Goal: Check status: Check status

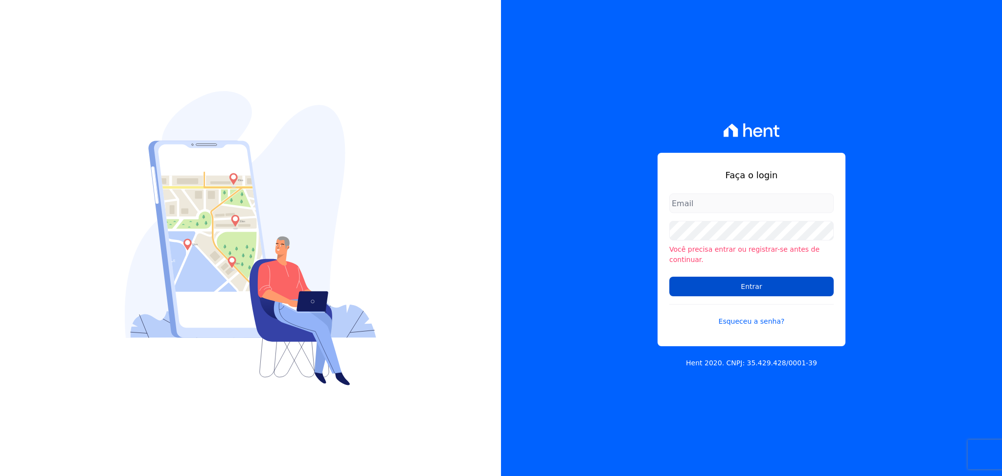
type input "[PERSON_NAME][EMAIL_ADDRESS][DOMAIN_NAME]"
click at [775, 286] on input "Entrar" at bounding box center [751, 286] width 164 height 20
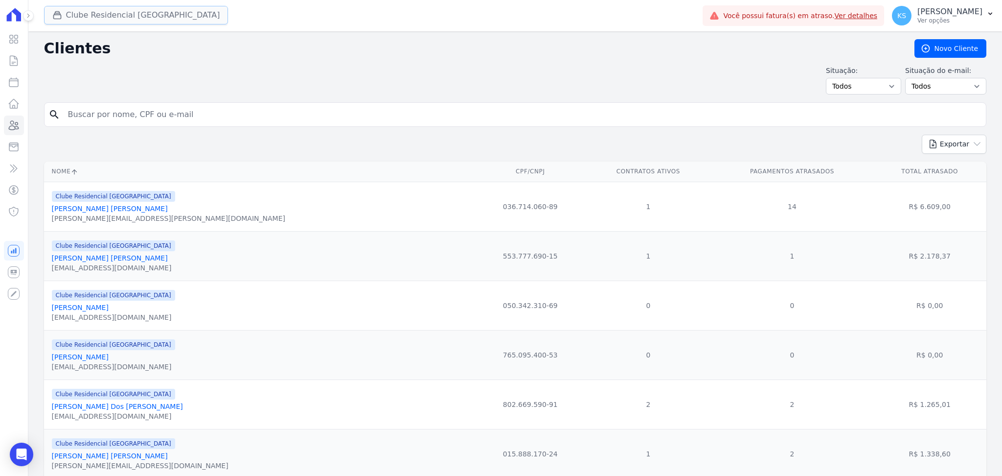
click at [49, 12] on button "Clube Residencial [GEOGRAPHIC_DATA]" at bounding box center [136, 15] width 184 height 19
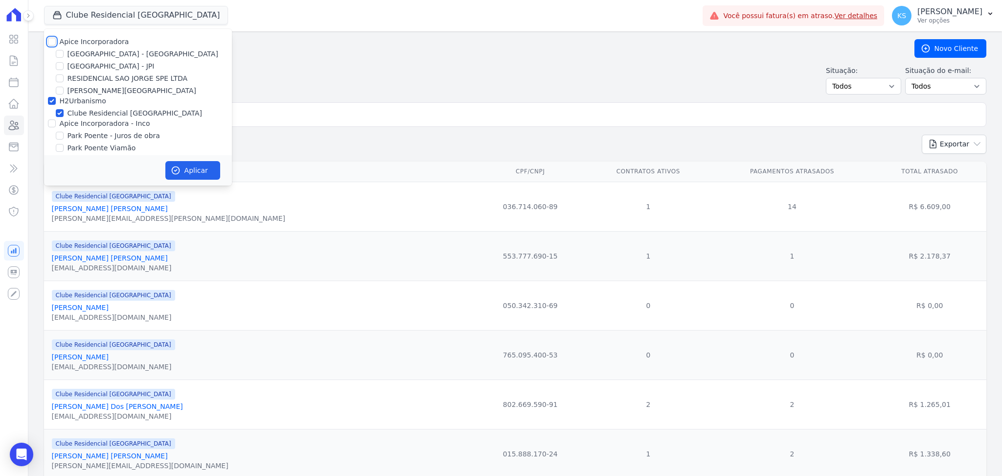
click at [48, 42] on input "Apice Incorporadora" at bounding box center [52, 42] width 8 height 8
checkbox input "true"
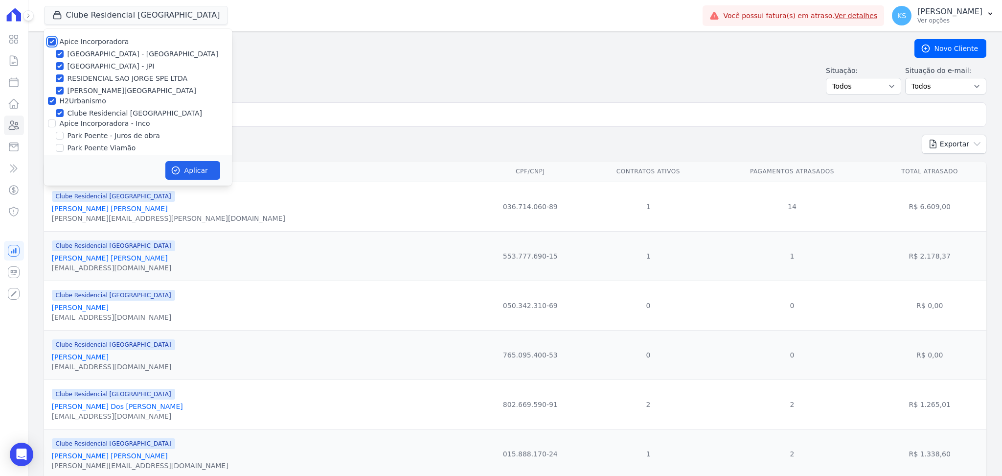
checkbox input "true"
click at [54, 120] on input "Apice Incorporadora - Inco" at bounding box center [52, 123] width 8 height 8
checkbox input "true"
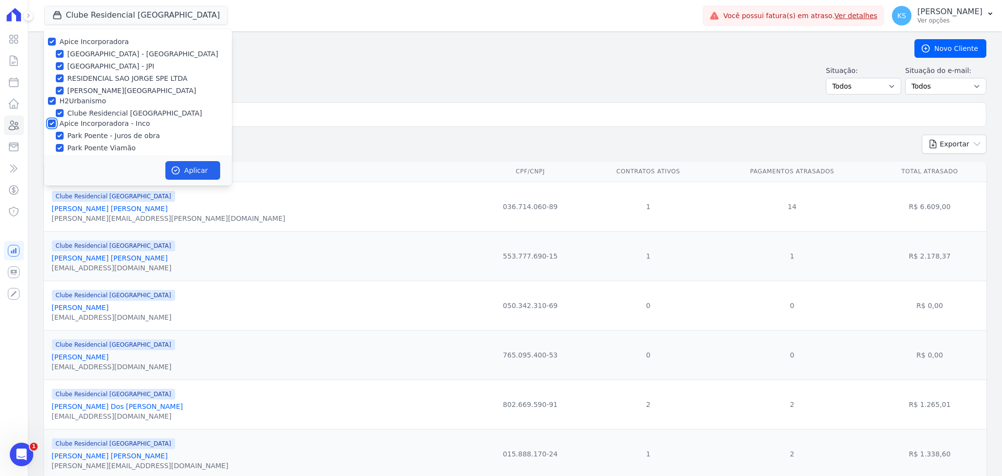
checkbox input "true"
click at [193, 171] on button "Aplicar" at bounding box center [192, 170] width 55 height 19
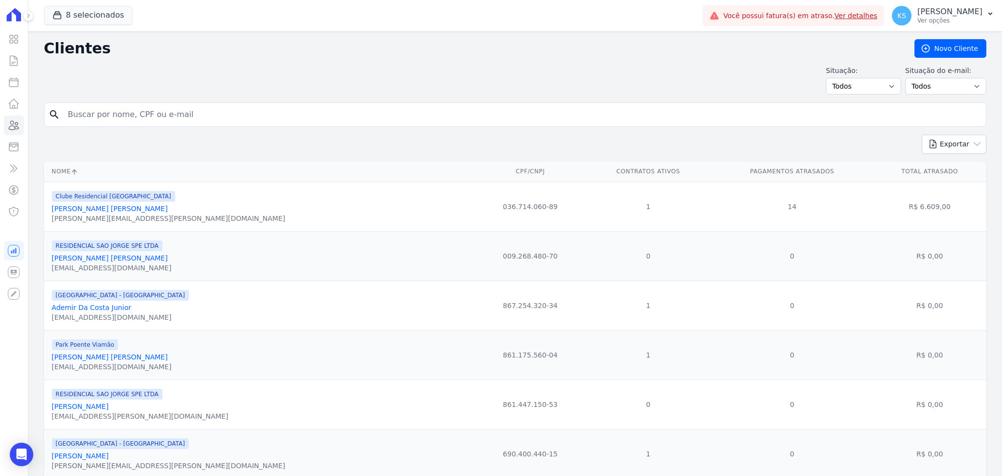
click at [245, 114] on input "search" at bounding box center [522, 115] width 920 height 20
type input "patri]"
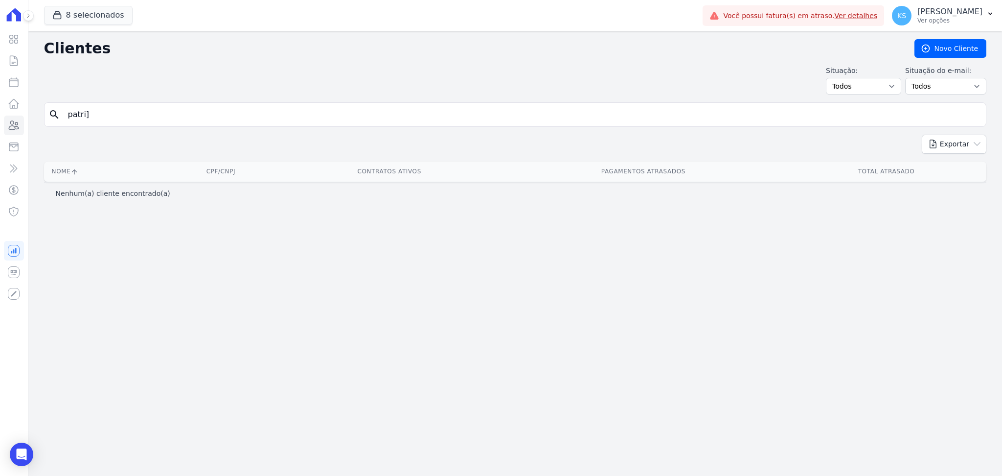
click at [153, 123] on input "patri]" at bounding box center [522, 115] width 920 height 20
type input "[PERSON_NAME]"
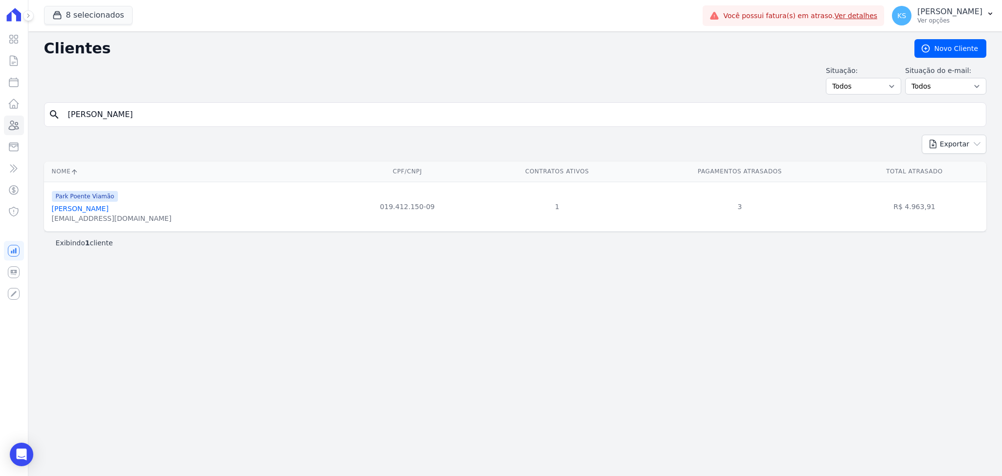
click at [109, 205] on link "[PERSON_NAME]" at bounding box center [80, 208] width 57 height 8
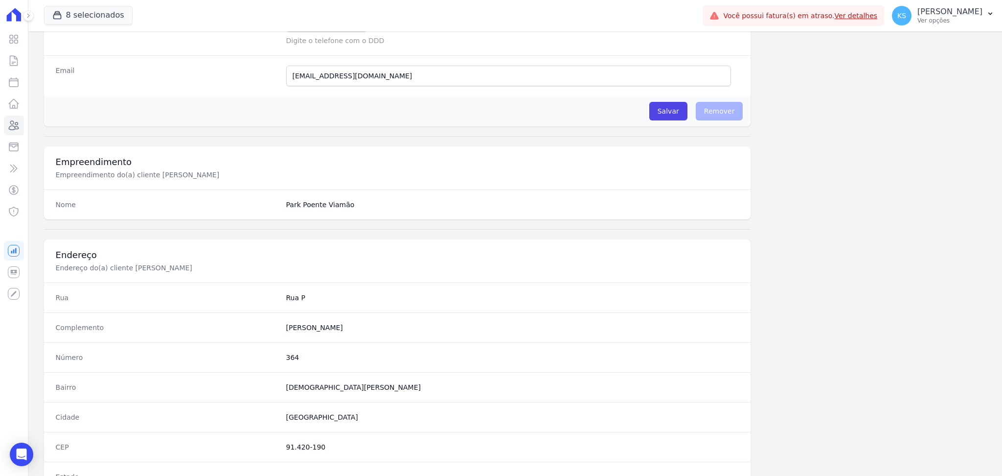
scroll to position [440, 0]
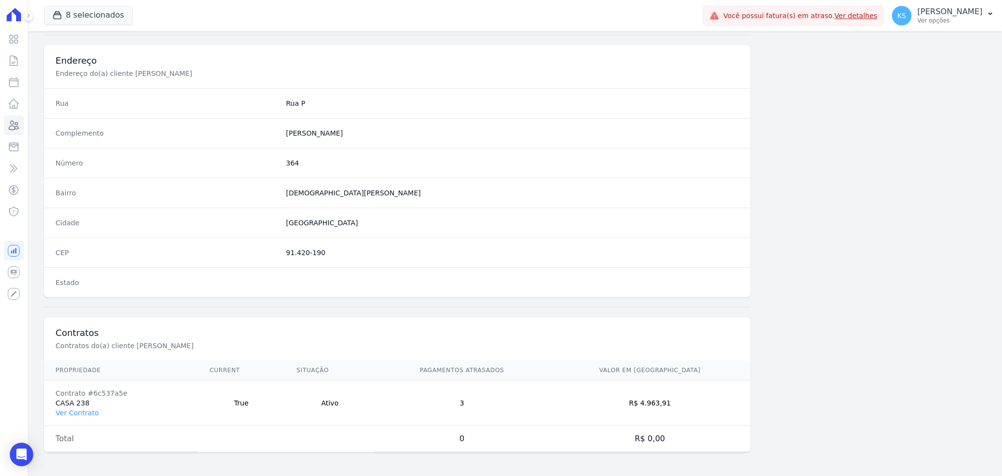
click at [85, 418] on td "Contrato #6c537a5e CASA 238 Ver Contrato" at bounding box center [121, 402] width 154 height 45
click at [89, 410] on link "Ver Contrato" at bounding box center [77, 412] width 43 height 8
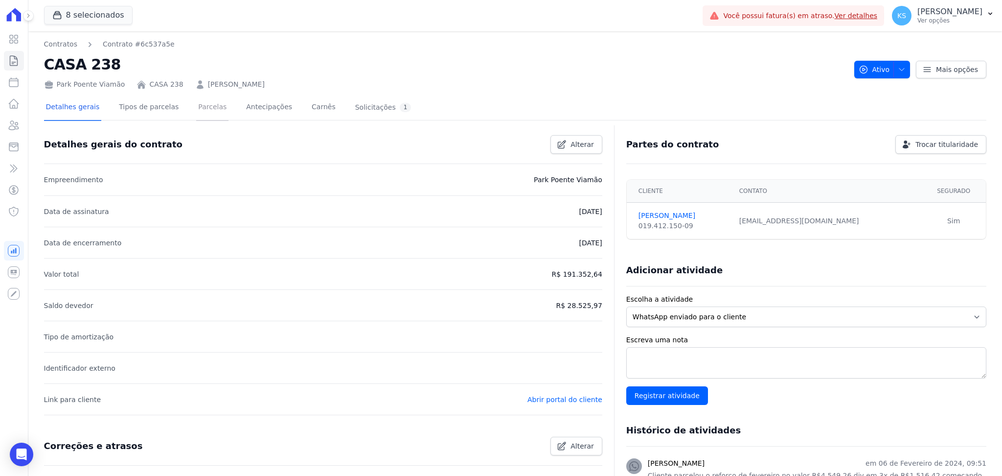
click at [196, 106] on link "Parcelas" at bounding box center [212, 108] width 32 height 26
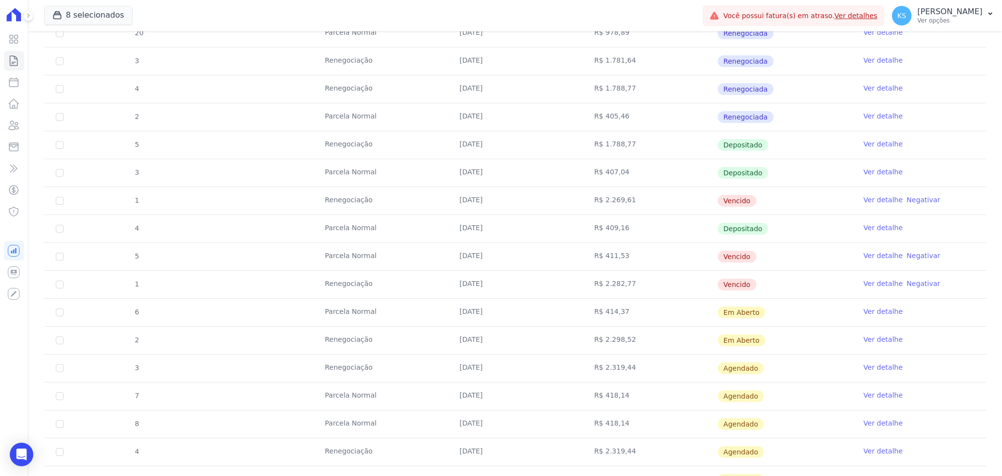
scroll to position [456, 0]
